Goal: Task Accomplishment & Management: Manage account settings

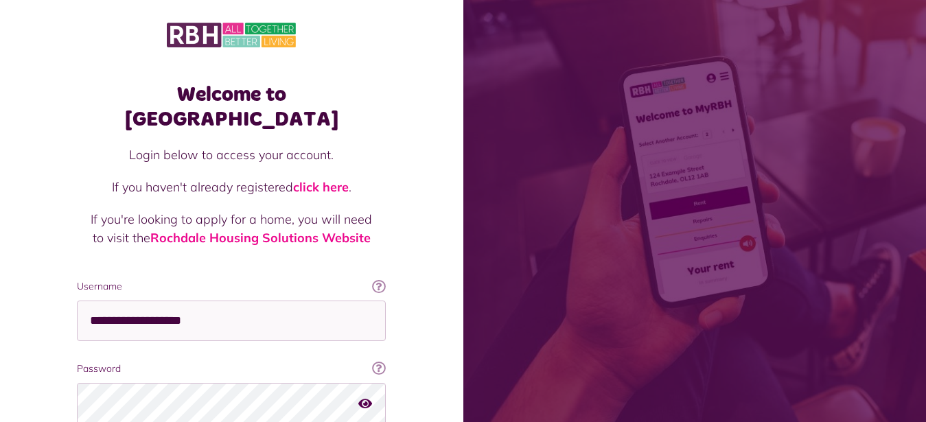
scroll to position [108, 0]
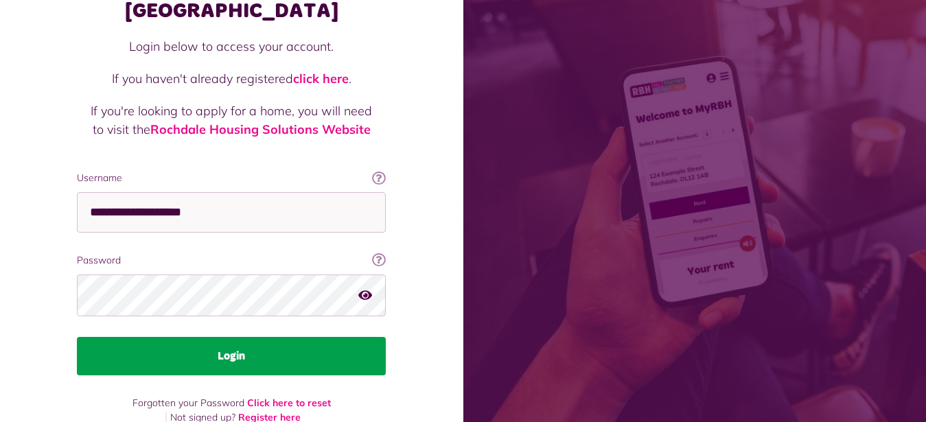
click at [242, 337] on button "Login" at bounding box center [231, 356] width 309 height 38
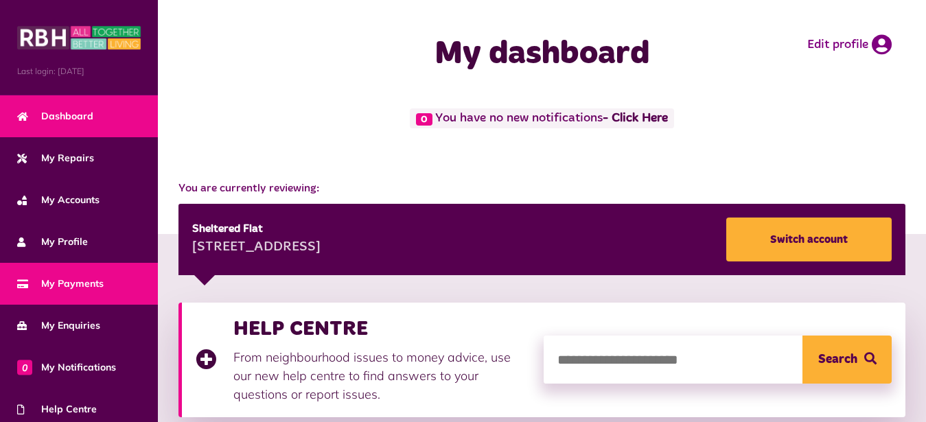
click at [80, 283] on span "My Payments" at bounding box center [60, 284] width 87 height 14
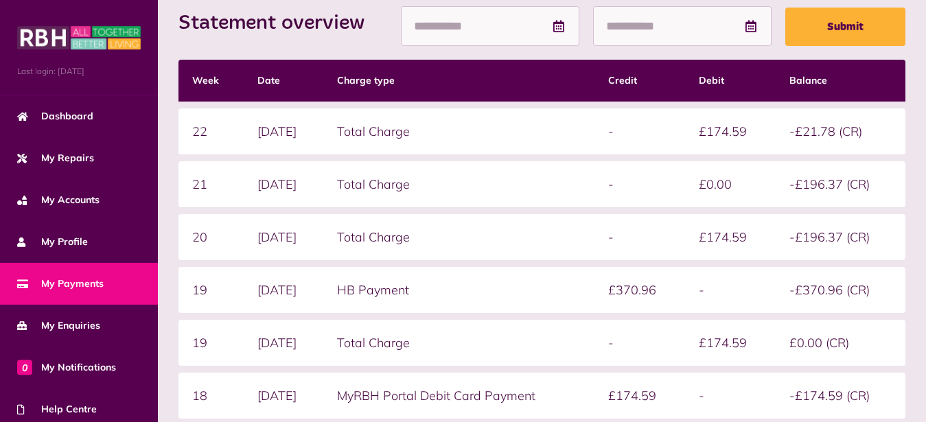
scroll to position [133, 0]
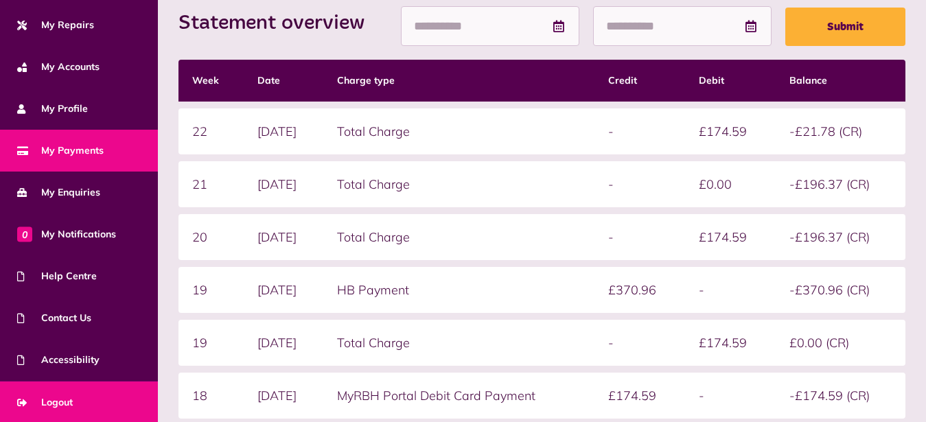
click at [62, 404] on span "Logout" at bounding box center [45, 402] width 56 height 14
